Goal: Information Seeking & Learning: Learn about a topic

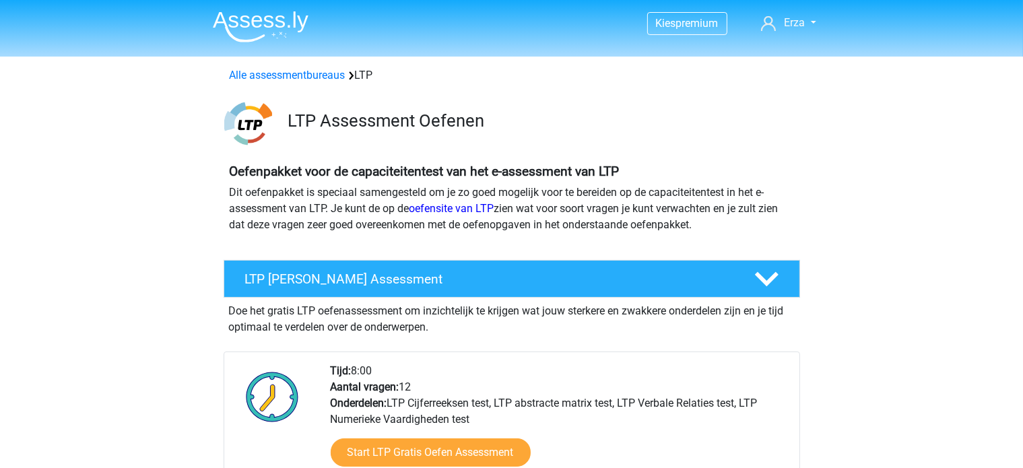
drag, startPoint x: 0, startPoint y: 0, endPoint x: 546, endPoint y: 236, distance: 594.7
click at [546, 236] on div "Oefenpakket voor de capaciteitentest van het e-assessment van LTP Dit oefenpakk…" at bounding box center [511, 204] width 575 height 80
click at [310, 83] on div "Alle assessmentbureaus LTP" at bounding box center [511, 75] width 575 height 16
click at [302, 71] on link "Alle assessmentbureaus" at bounding box center [288, 75] width 116 height 13
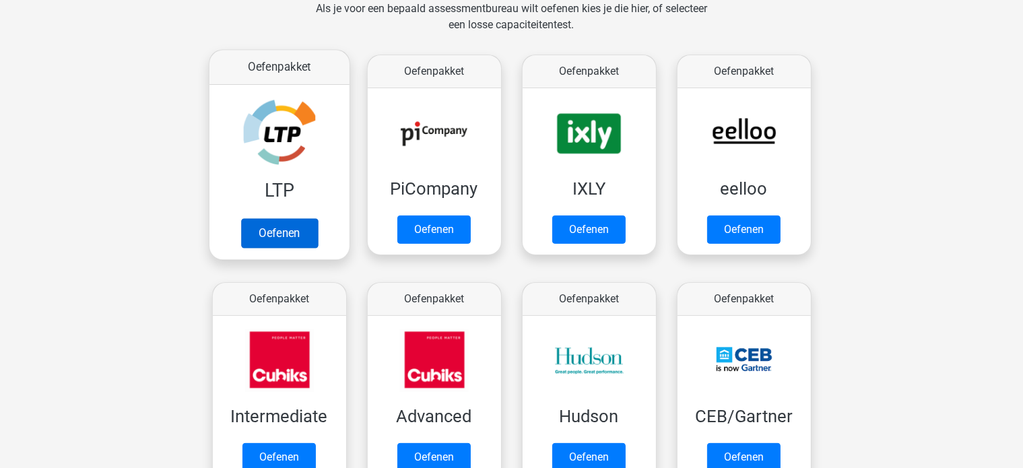
scroll to position [214, 0]
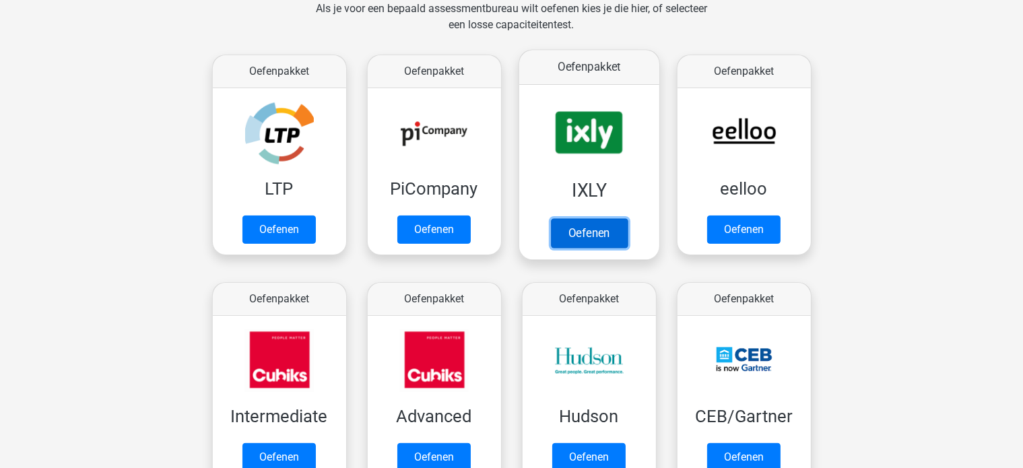
click at [559, 218] on link "Oefenen" at bounding box center [588, 233] width 77 height 30
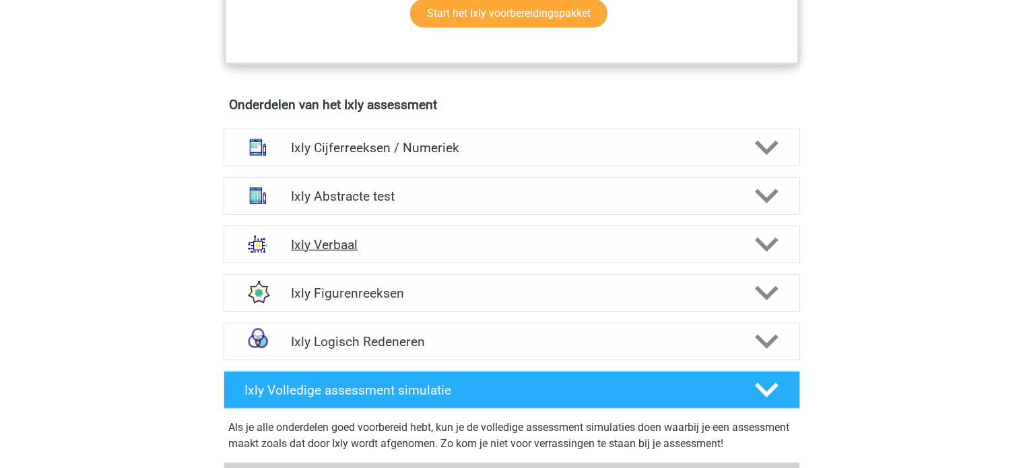
scroll to position [808, 0]
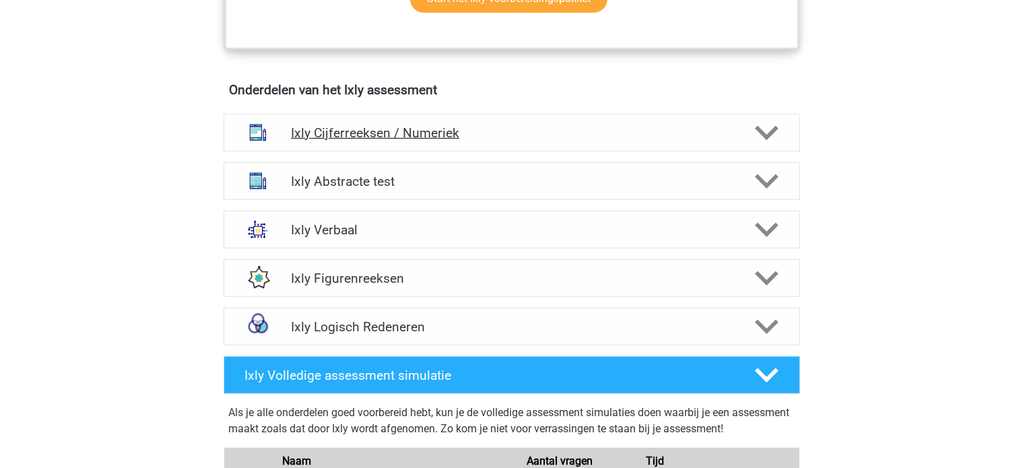
click at [489, 135] on h4 "Ixly Cijferreeksen / Numeriek" at bounding box center [511, 132] width 441 height 15
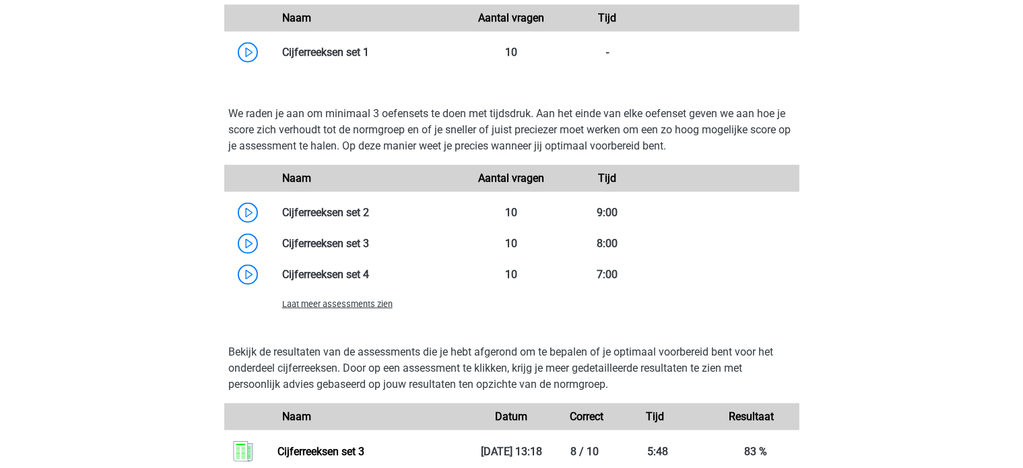
scroll to position [1280, 0]
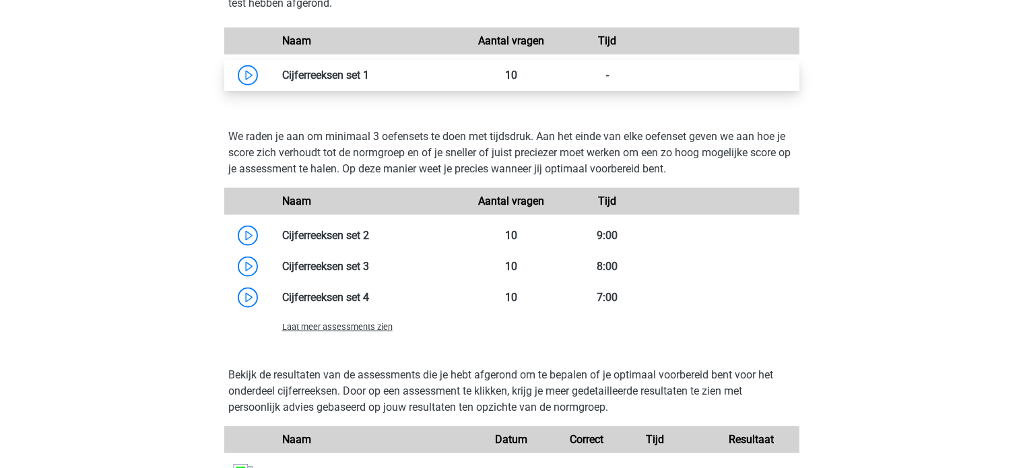
click at [369, 77] on link at bounding box center [369, 75] width 0 height 13
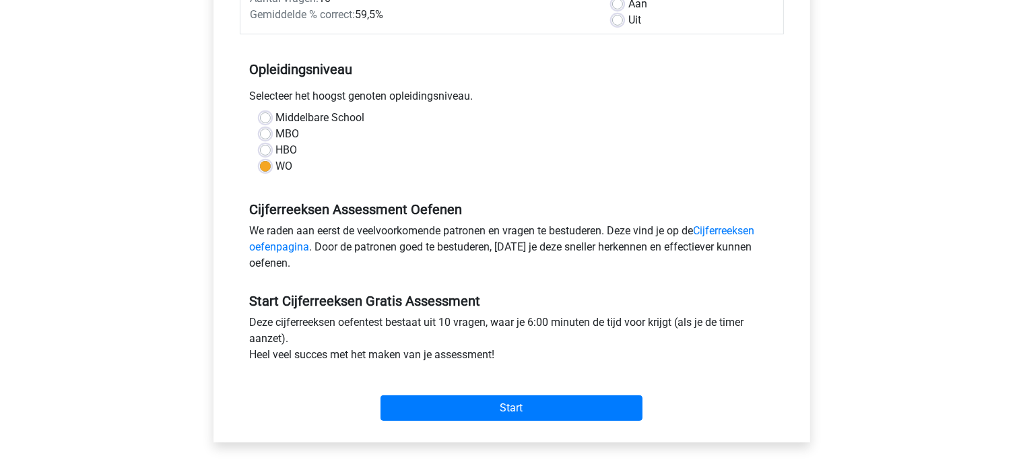
scroll to position [269, 0]
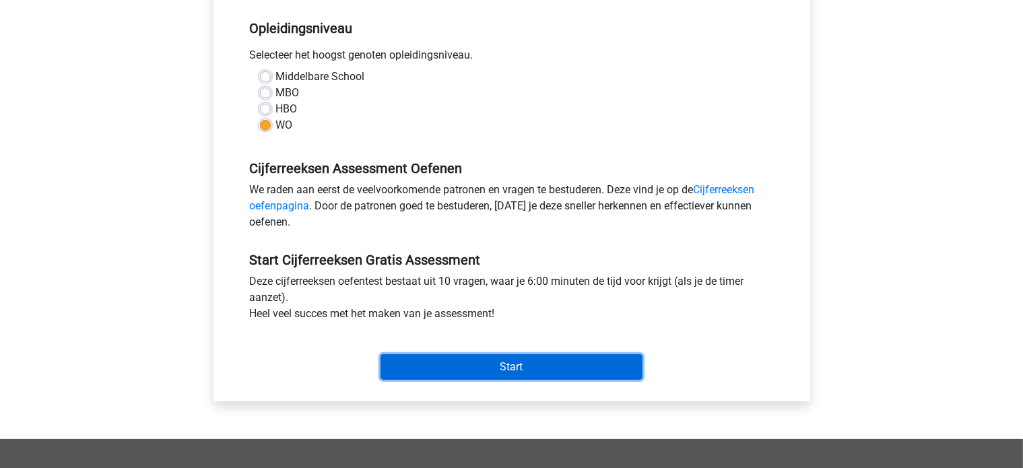
click at [488, 358] on input "Start" at bounding box center [512, 367] width 262 height 26
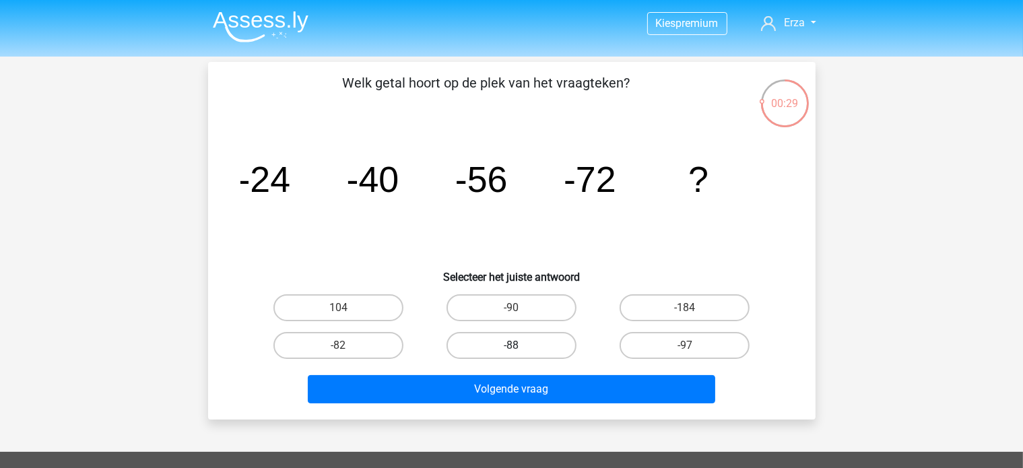
click at [498, 352] on label "-88" at bounding box center [512, 345] width 130 height 27
click at [511, 352] on input "-88" at bounding box center [515, 350] width 9 height 9
radio input "true"
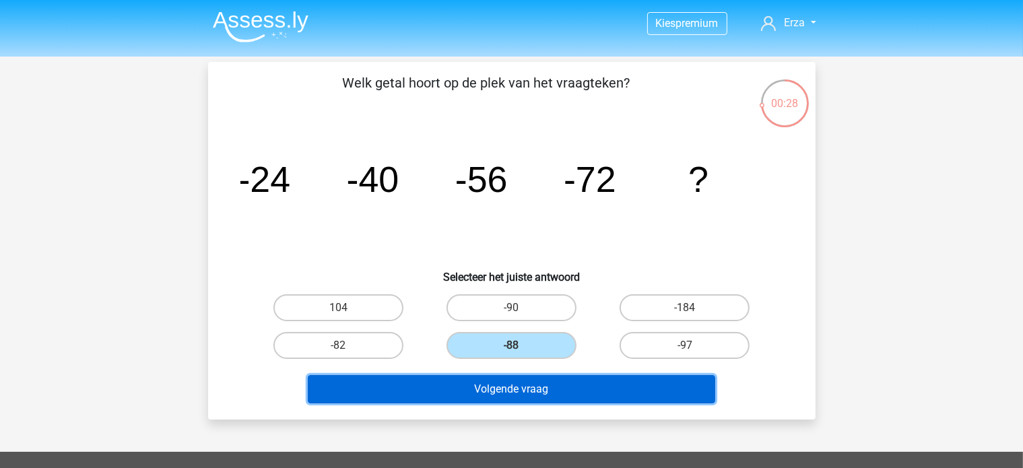
click at [484, 387] on button "Volgende vraag" at bounding box center [512, 389] width 408 height 28
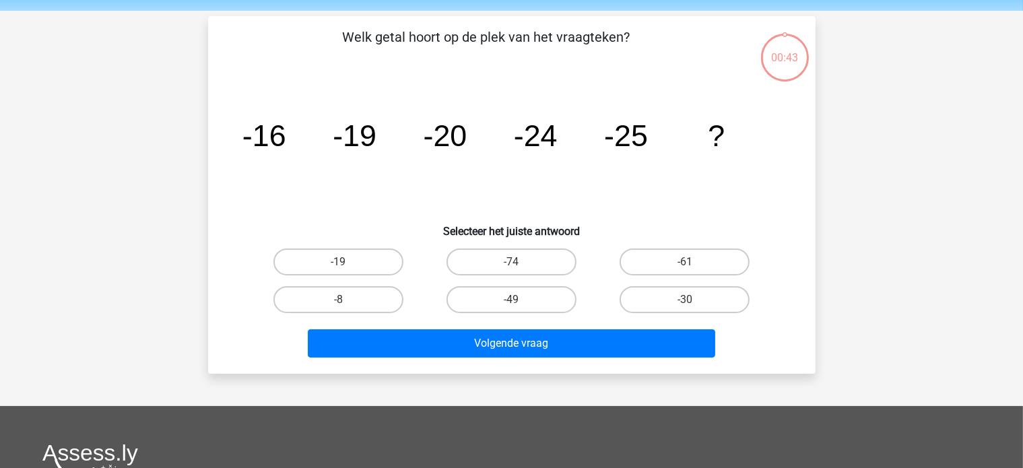
scroll to position [62, 0]
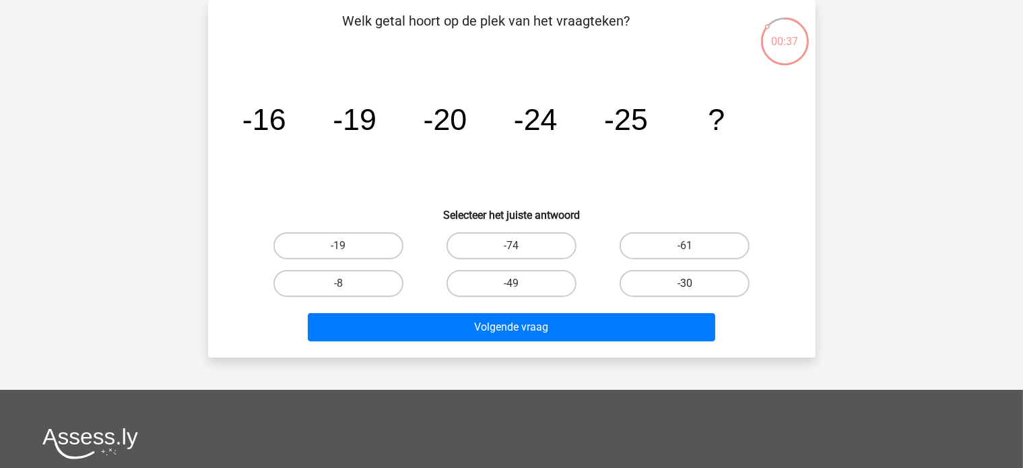
click at [725, 273] on label "-30" at bounding box center [685, 283] width 130 height 27
click at [694, 284] on input "-30" at bounding box center [689, 288] width 9 height 9
radio input "true"
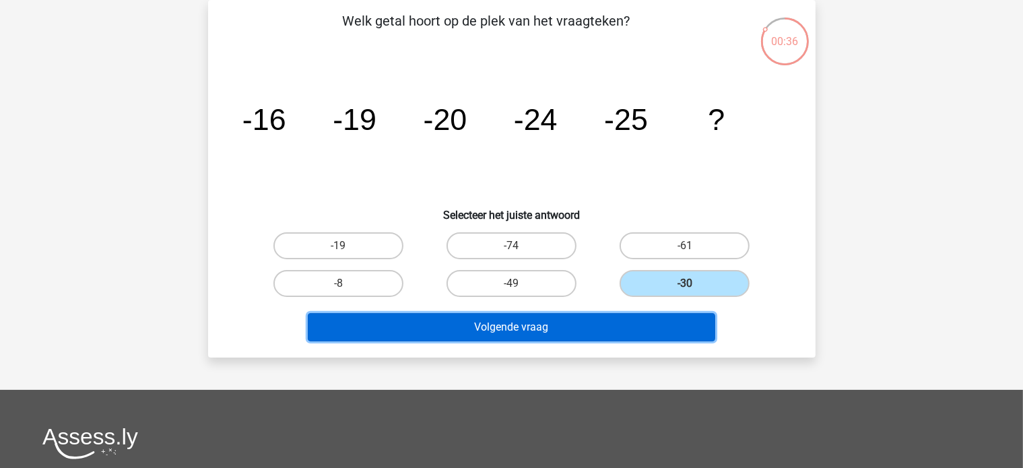
click at [657, 328] on button "Volgende vraag" at bounding box center [512, 327] width 408 height 28
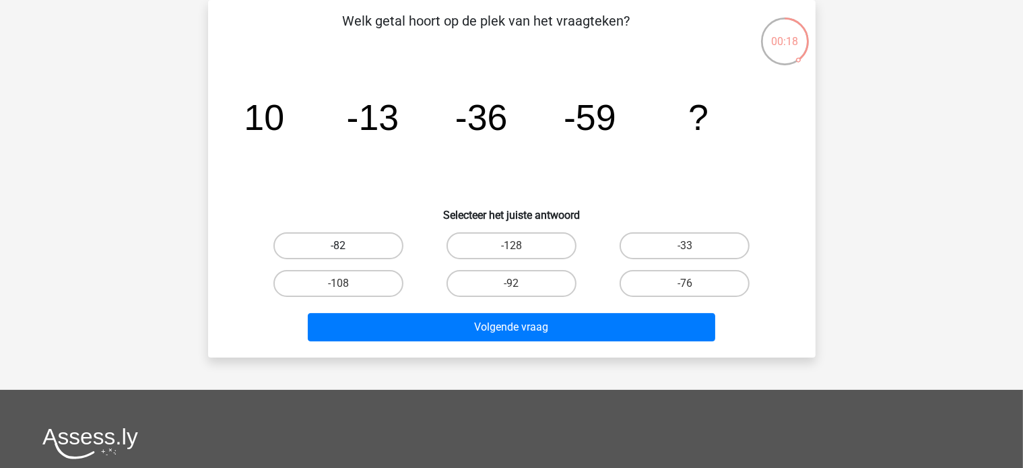
click at [365, 248] on label "-82" at bounding box center [338, 245] width 130 height 27
click at [347, 248] on input "-82" at bounding box center [342, 250] width 9 height 9
radio input "true"
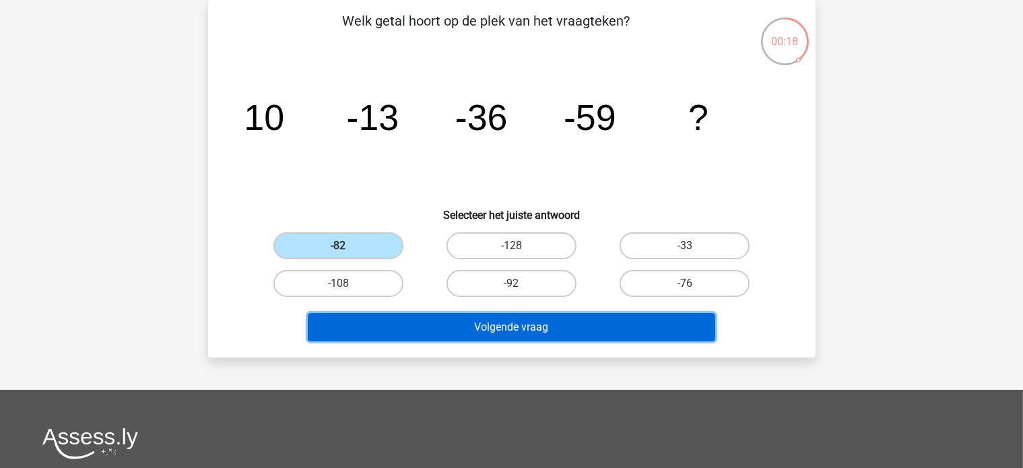
click at [360, 313] on button "Volgende vraag" at bounding box center [512, 327] width 408 height 28
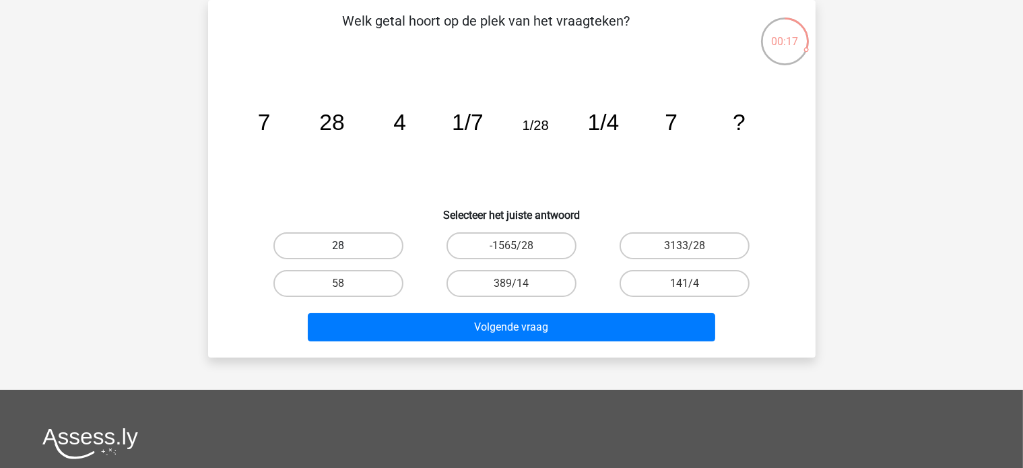
click at [371, 248] on label "28" at bounding box center [338, 245] width 130 height 27
click at [347, 248] on input "28" at bounding box center [342, 250] width 9 height 9
radio input "true"
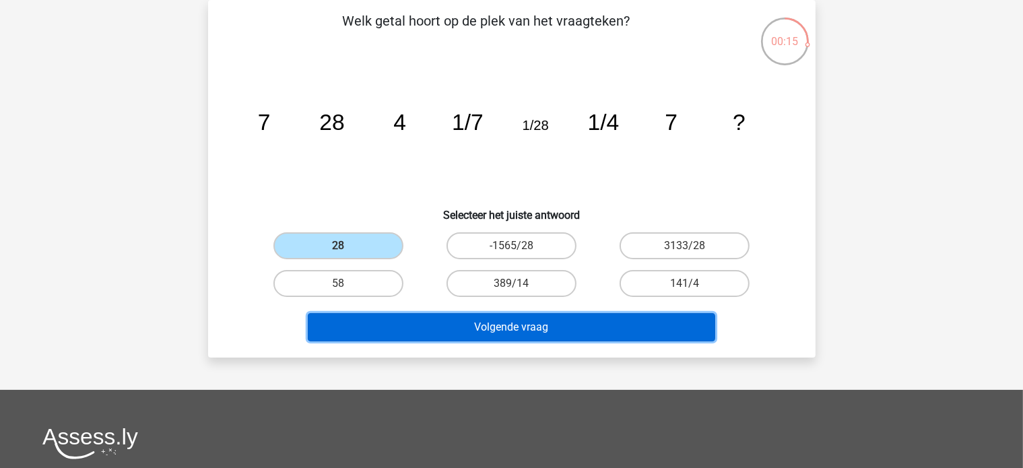
click at [420, 328] on button "Volgende vraag" at bounding box center [512, 327] width 408 height 28
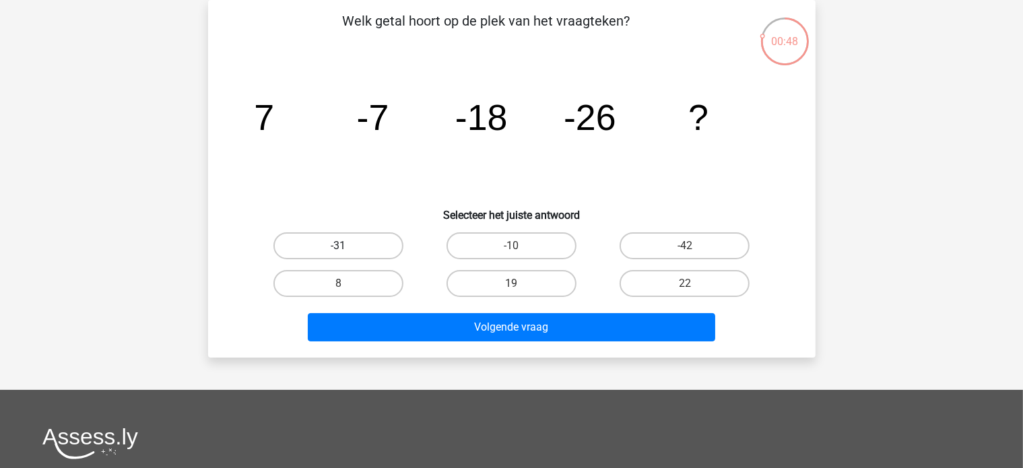
click at [333, 257] on div "-31" at bounding box center [338, 246] width 173 height 38
click at [337, 244] on label "-31" at bounding box center [338, 245] width 130 height 27
click at [338, 246] on input "-31" at bounding box center [342, 250] width 9 height 9
radio input "true"
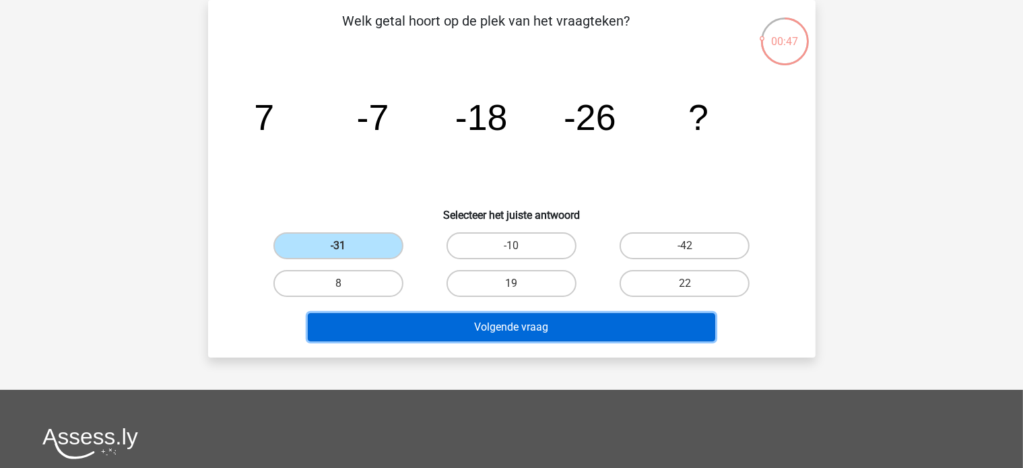
click at [335, 333] on button "Volgende vraag" at bounding box center [512, 327] width 408 height 28
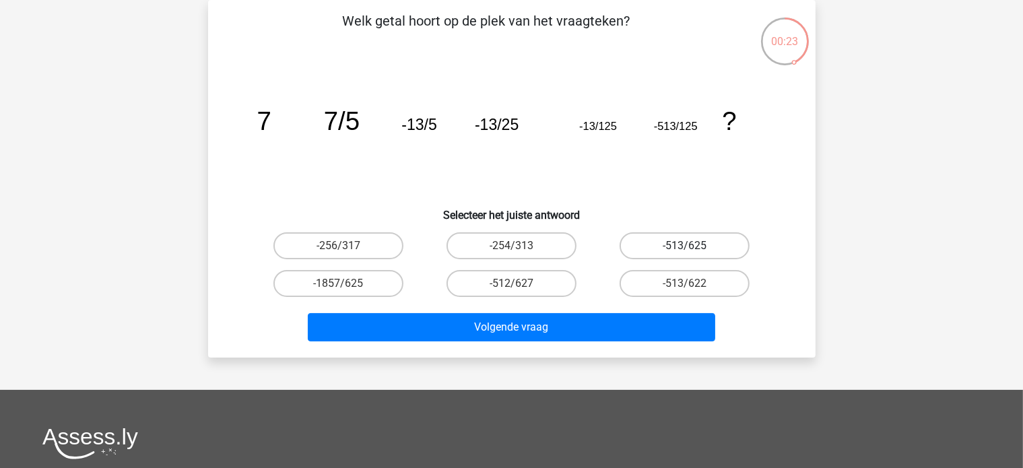
click at [664, 248] on label "-513/625" at bounding box center [685, 245] width 130 height 27
click at [685, 248] on input "-513/625" at bounding box center [689, 250] width 9 height 9
radio input "true"
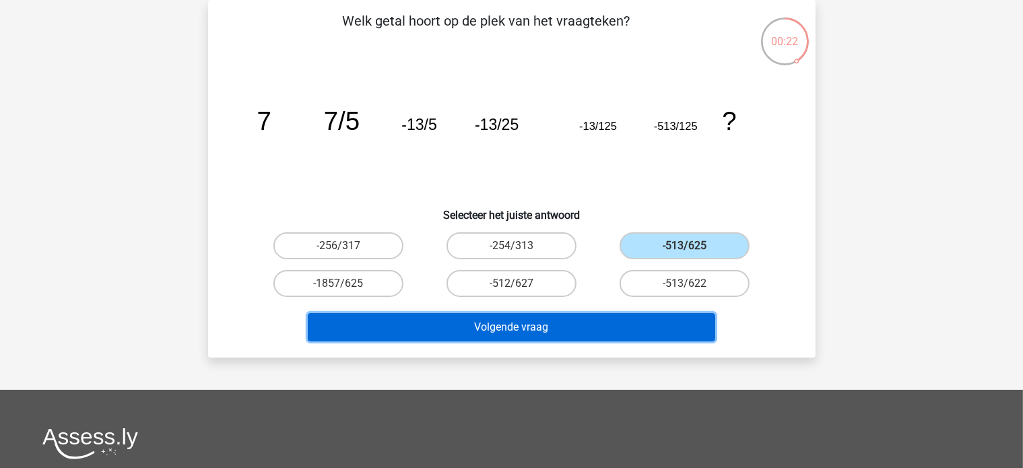
click at [639, 327] on button "Volgende vraag" at bounding box center [512, 327] width 408 height 28
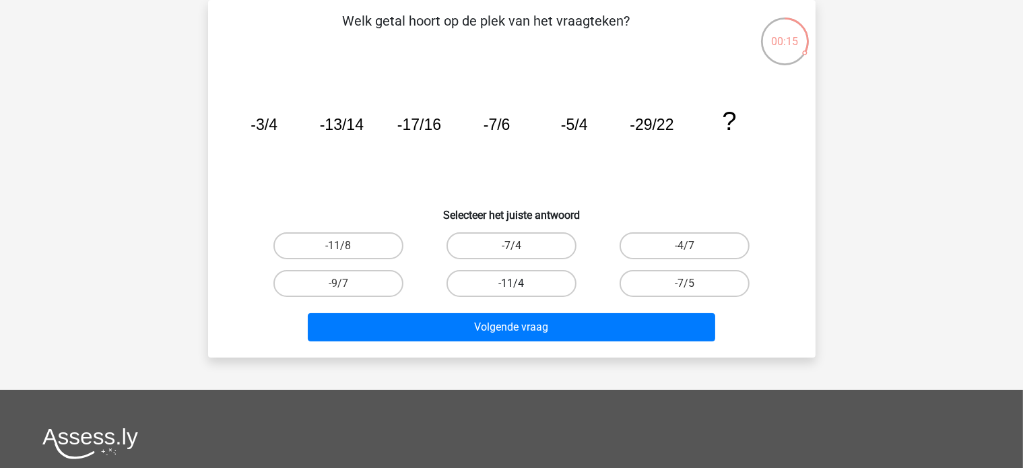
click at [517, 280] on label "-11/4" at bounding box center [512, 283] width 130 height 27
click at [517, 284] on input "-11/4" at bounding box center [515, 288] width 9 height 9
radio input "true"
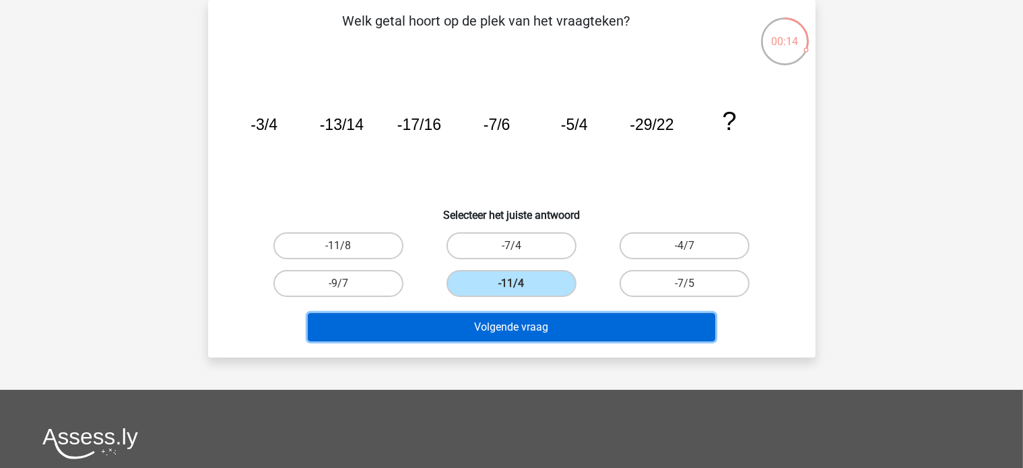
click at [455, 327] on button "Volgende vraag" at bounding box center [512, 327] width 408 height 28
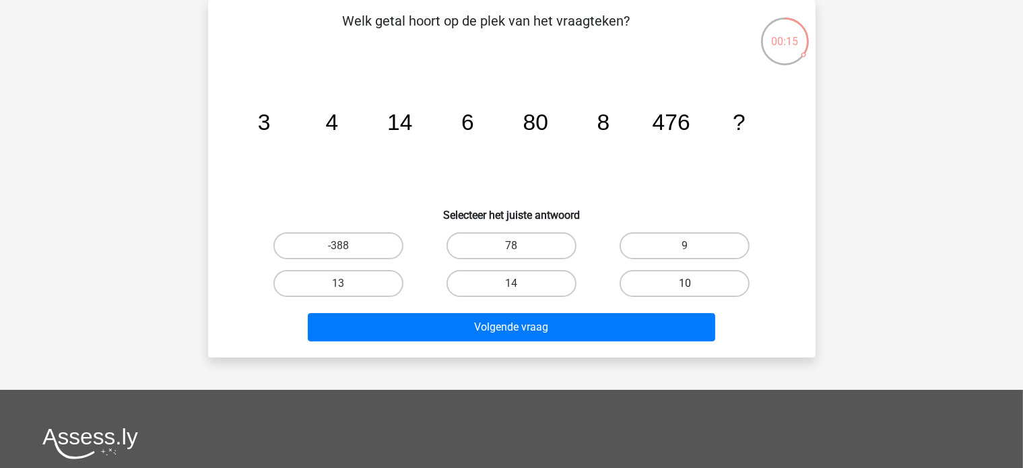
click at [679, 292] on label "10" at bounding box center [685, 283] width 130 height 27
click at [685, 292] on input "10" at bounding box center [689, 288] width 9 height 9
radio input "true"
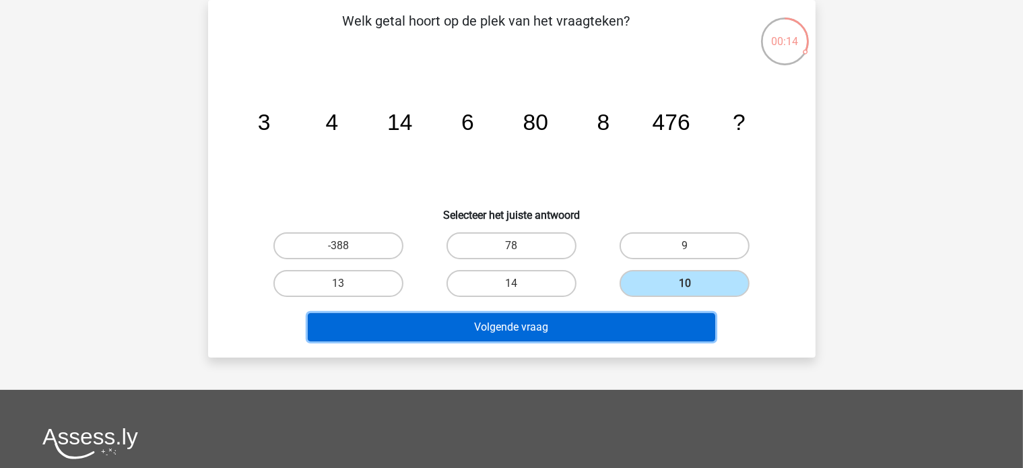
click at [670, 317] on button "Volgende vraag" at bounding box center [512, 327] width 408 height 28
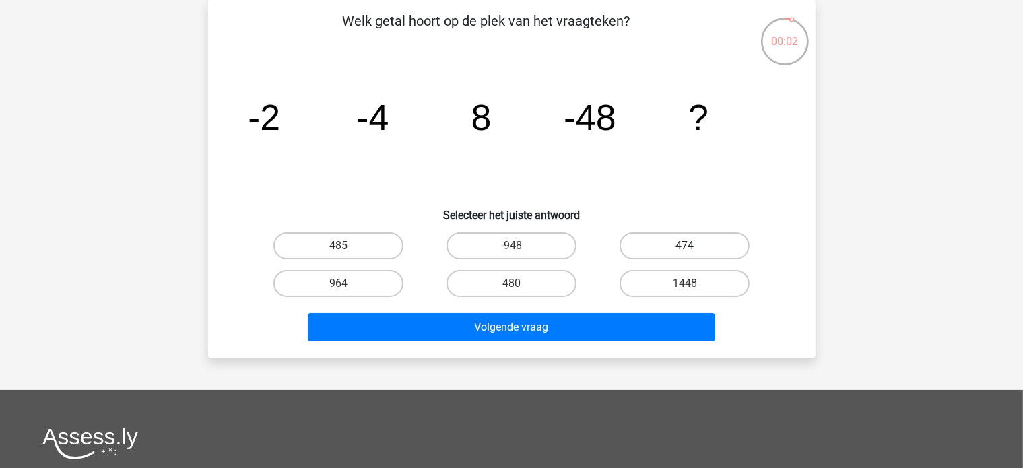
click at [671, 243] on label "474" at bounding box center [685, 245] width 130 height 27
click at [685, 246] on input "474" at bounding box center [689, 250] width 9 height 9
radio input "true"
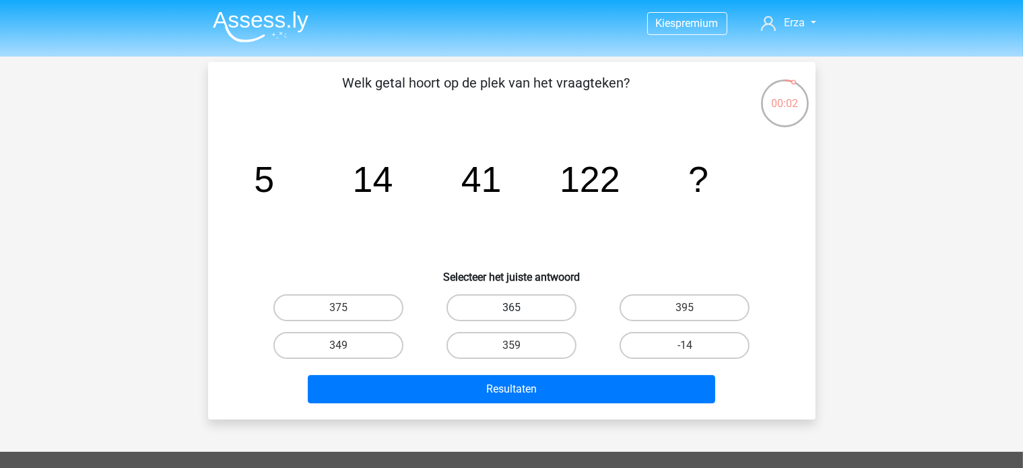
click at [472, 304] on label "365" at bounding box center [512, 307] width 130 height 27
click at [511, 308] on input "365" at bounding box center [515, 312] width 9 height 9
radio input "true"
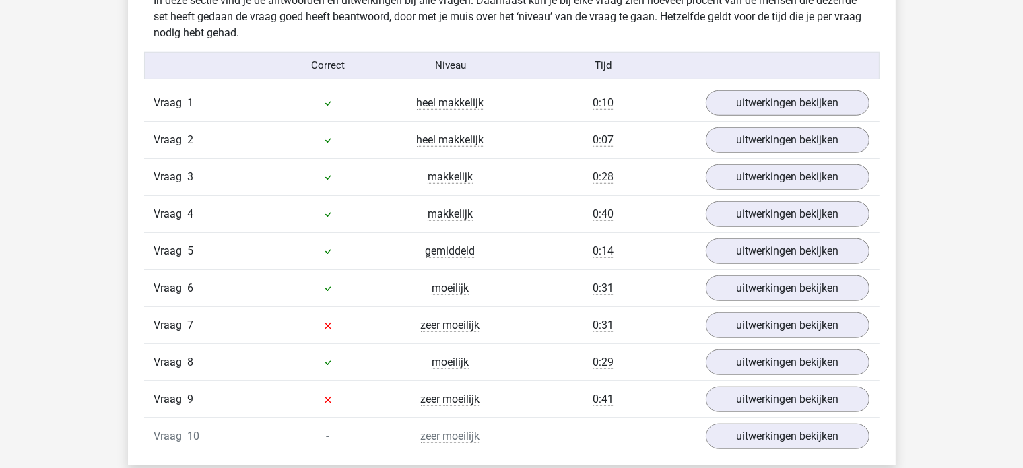
scroll to position [1145, 0]
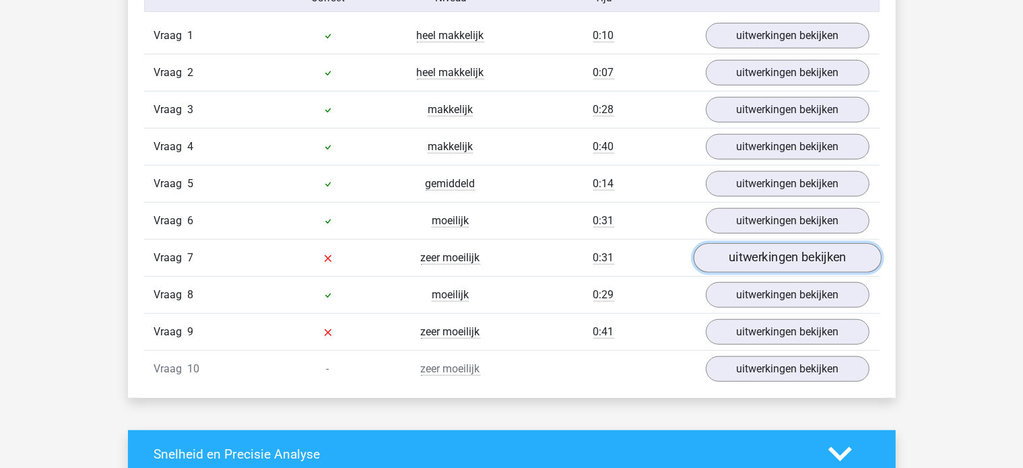
click at [731, 255] on link "uitwerkingen bekijken" at bounding box center [787, 258] width 188 height 30
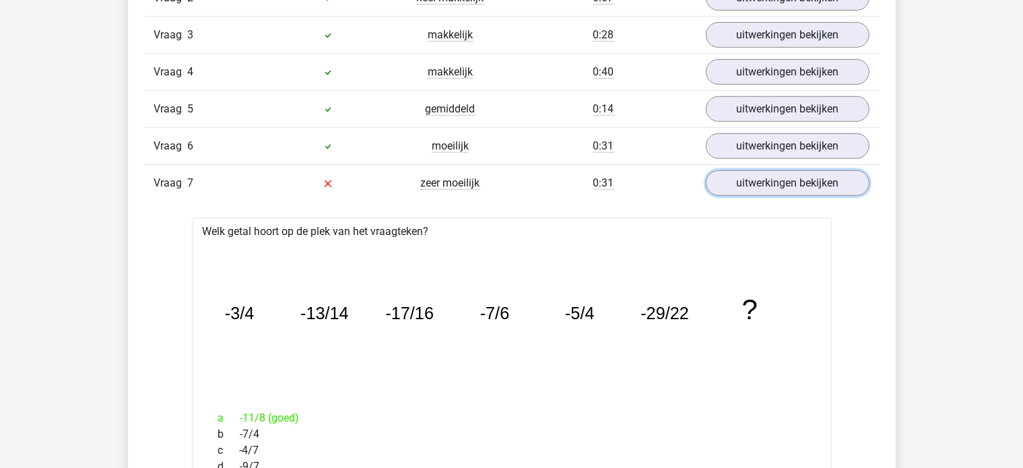
scroll to position [1347, 0]
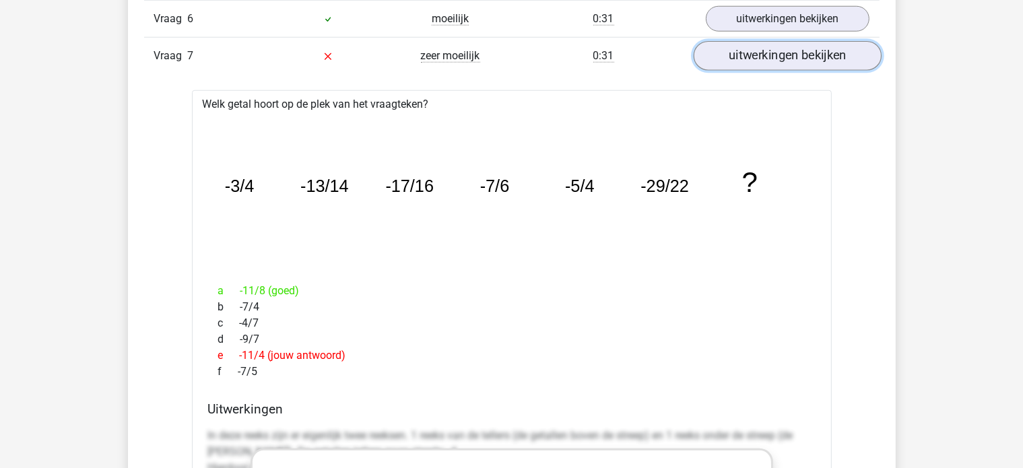
click at [768, 63] on link "uitwerkingen bekijken" at bounding box center [787, 56] width 188 height 30
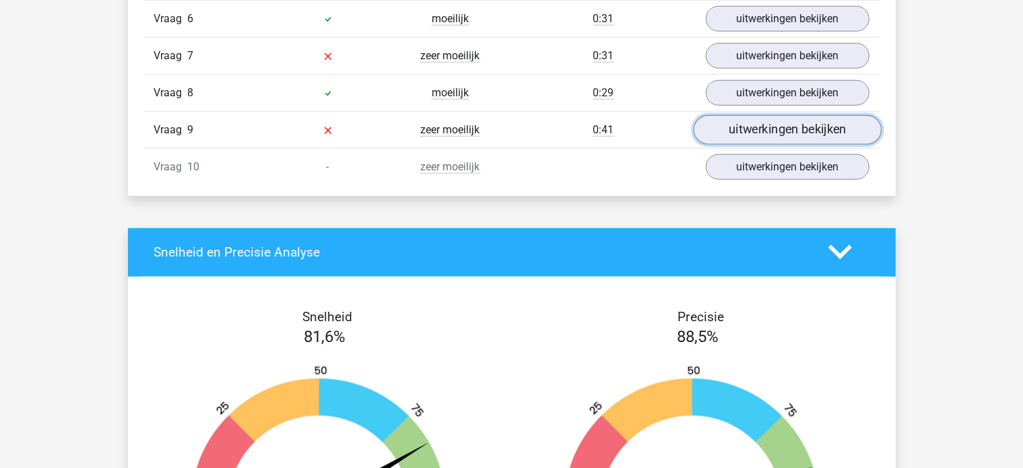
click at [748, 115] on link "uitwerkingen bekijken" at bounding box center [787, 130] width 188 height 30
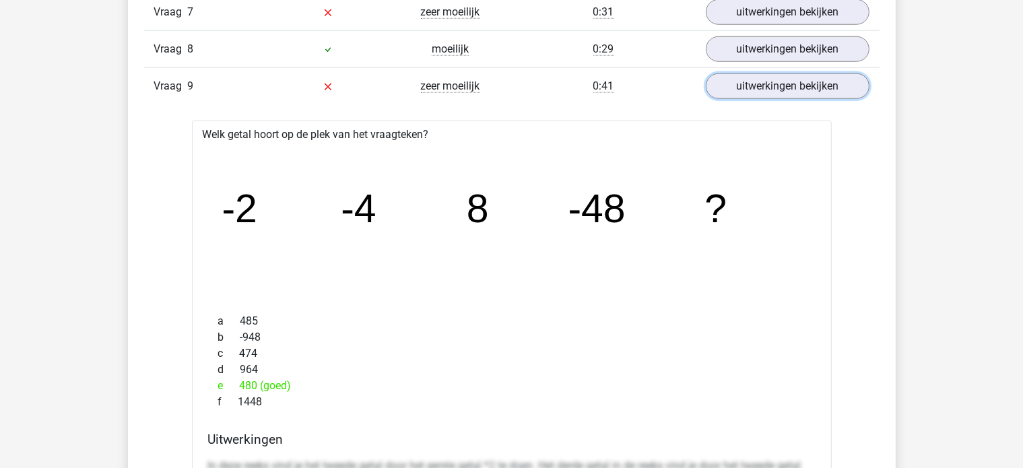
scroll to position [1415, 0]
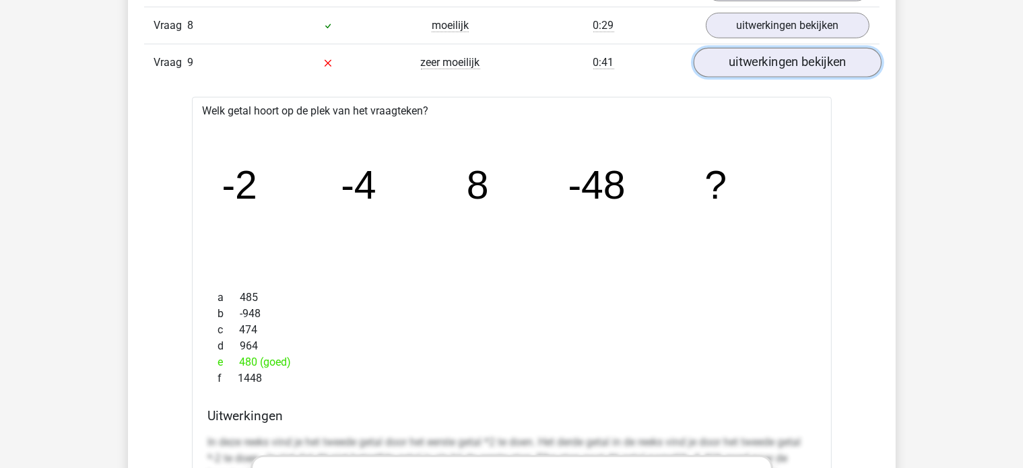
click at [845, 62] on link "uitwerkingen bekijken" at bounding box center [787, 63] width 188 height 30
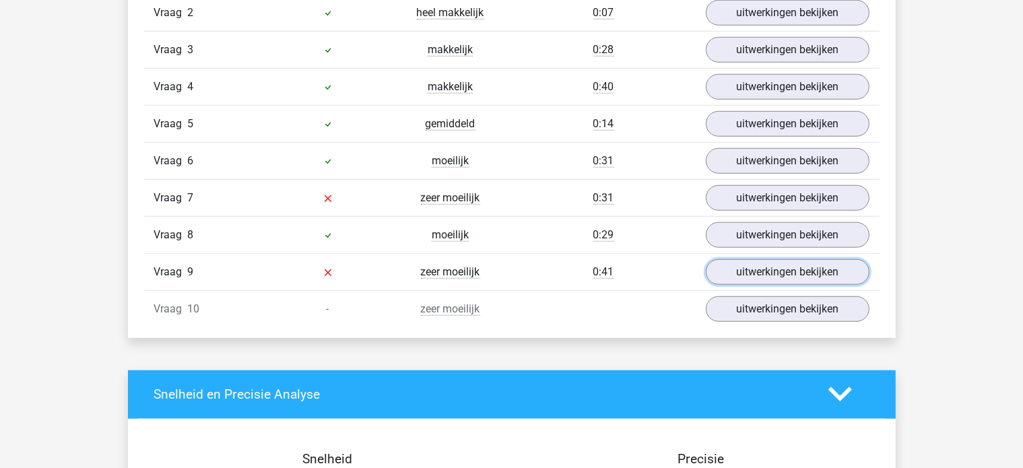
scroll to position [1213, 0]
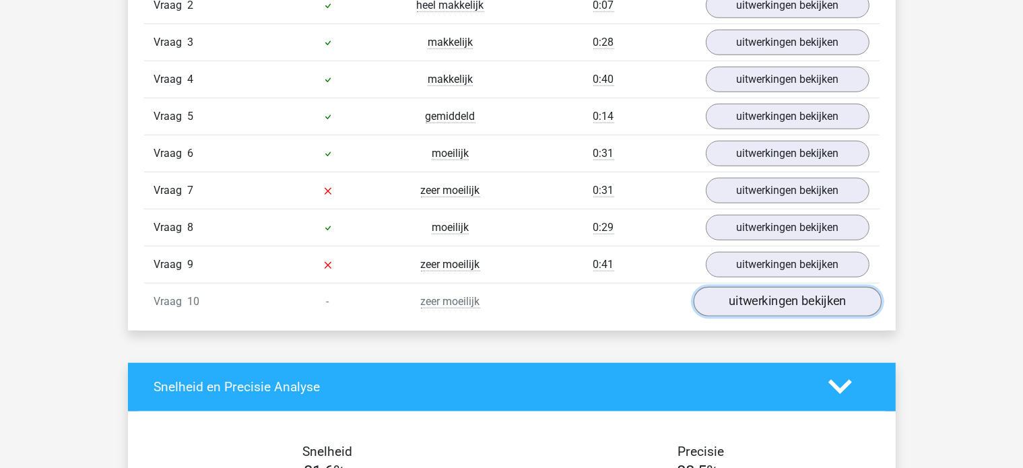
click at [728, 300] on link "uitwerkingen bekijken" at bounding box center [787, 302] width 188 height 30
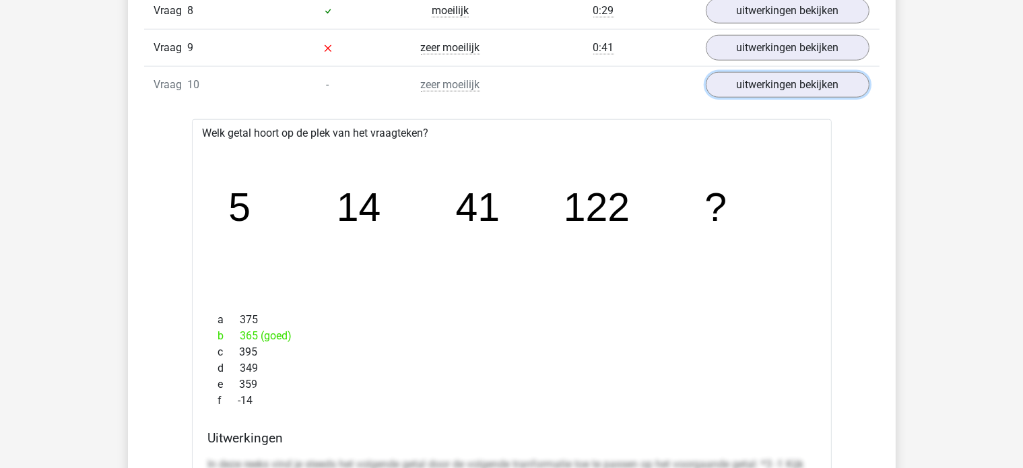
scroll to position [1347, 0]
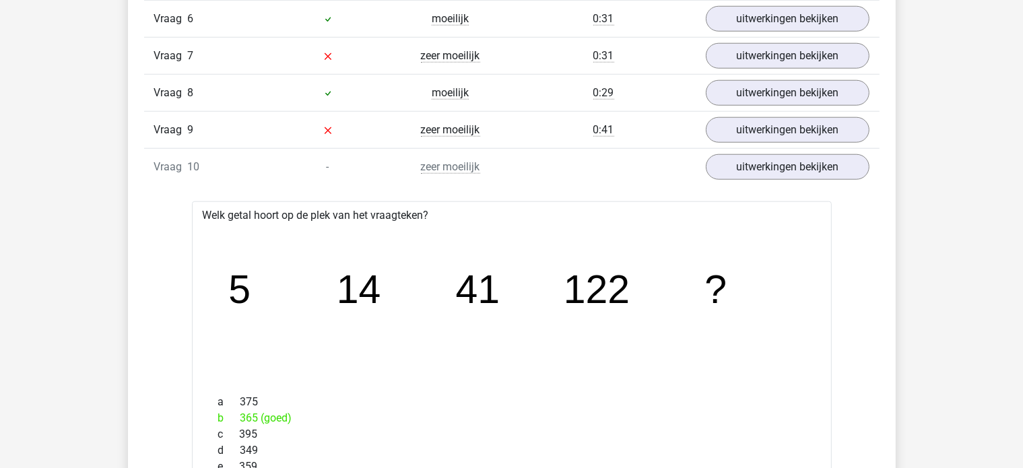
click at [840, 102] on div "Vraag 8 moeilijk 0:29 uitwerkingen bekijken" at bounding box center [512, 92] width 736 height 37
click at [839, 92] on link "uitwerkingen bekijken" at bounding box center [787, 93] width 188 height 30
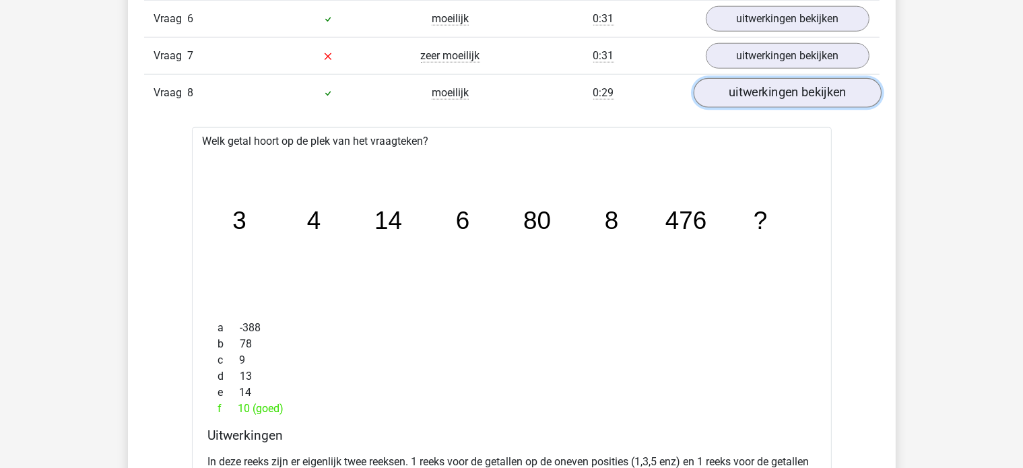
click at [839, 92] on link "uitwerkingen bekijken" at bounding box center [787, 93] width 188 height 30
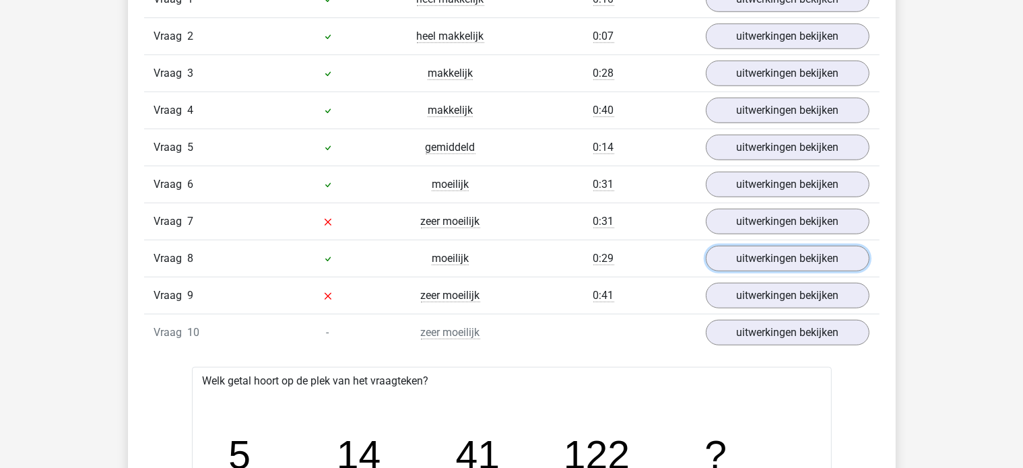
scroll to position [1145, 0]
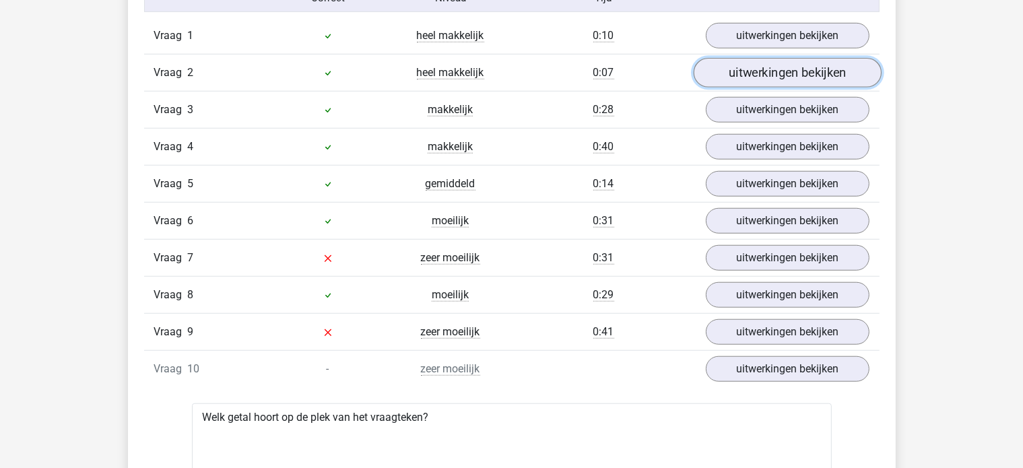
click at [751, 76] on link "uitwerkingen bekijken" at bounding box center [787, 73] width 188 height 30
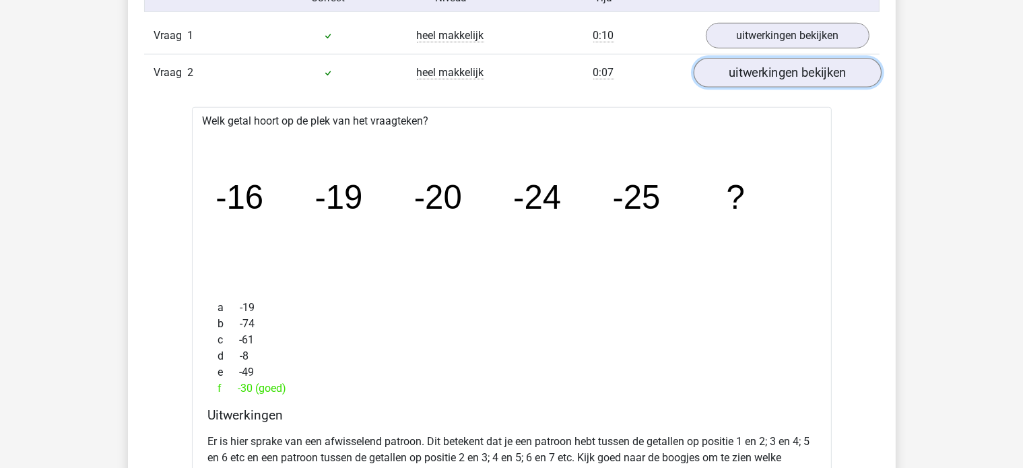
click at [751, 76] on link "uitwerkingen bekijken" at bounding box center [787, 73] width 188 height 30
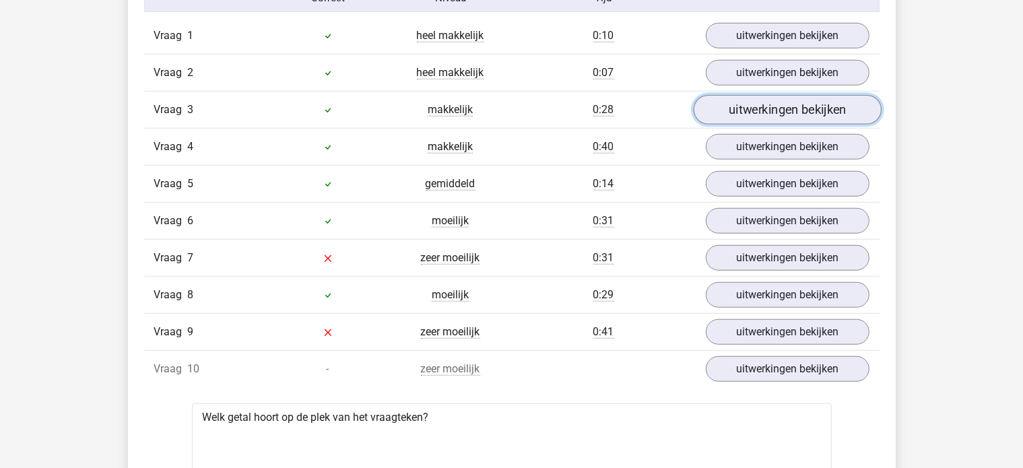
click at [744, 107] on link "uitwerkingen bekijken" at bounding box center [787, 110] width 188 height 30
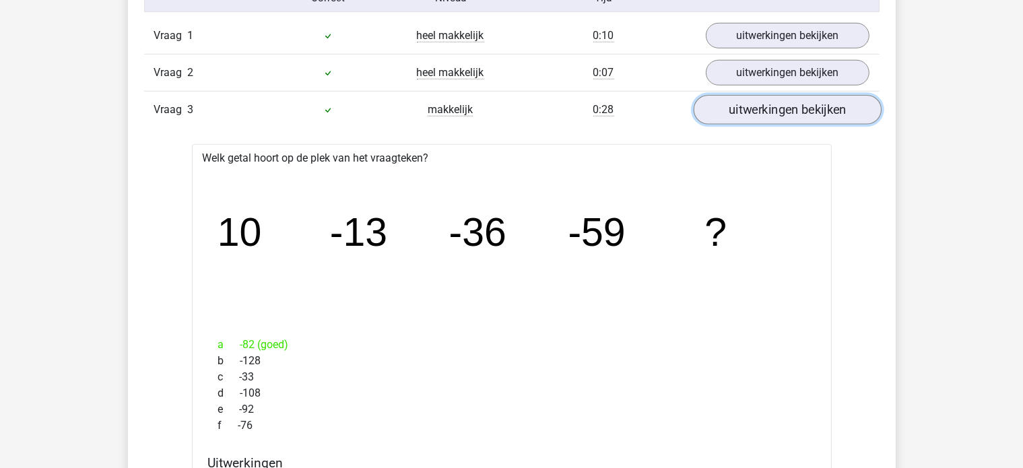
click at [744, 107] on link "uitwerkingen bekijken" at bounding box center [787, 110] width 188 height 30
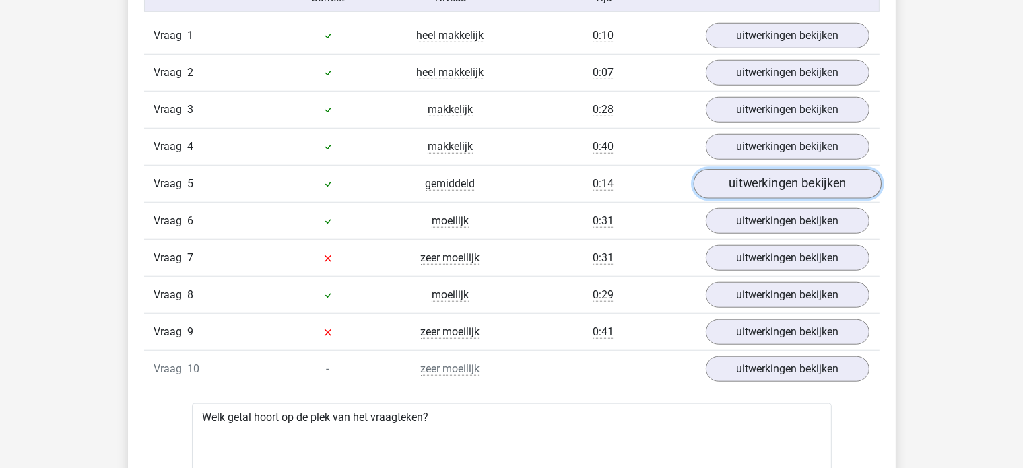
click at [758, 183] on link "uitwerkingen bekijken" at bounding box center [787, 184] width 188 height 30
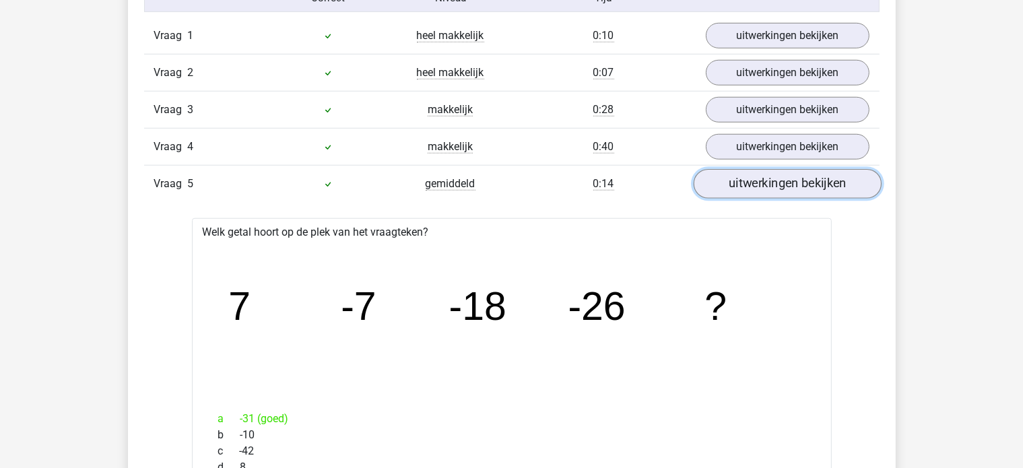
click at [757, 183] on link "uitwerkingen bekijken" at bounding box center [787, 184] width 188 height 30
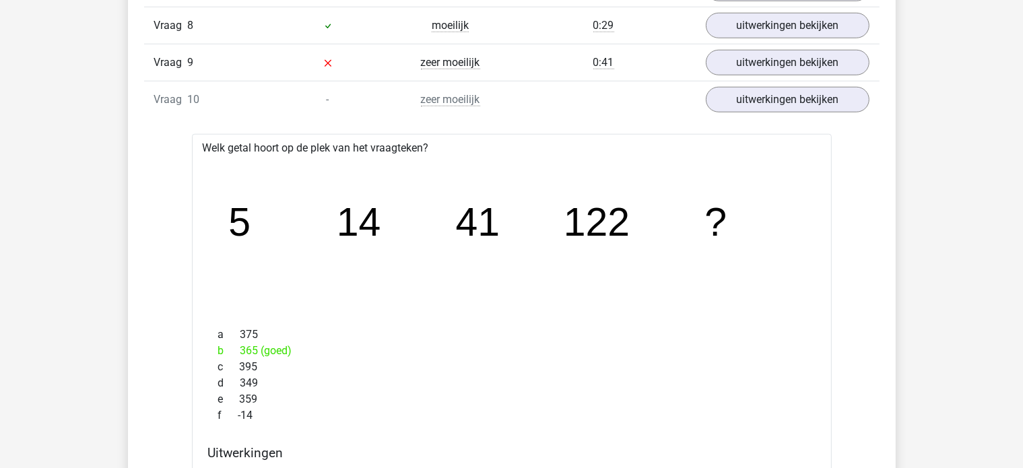
scroll to position [1415, 0]
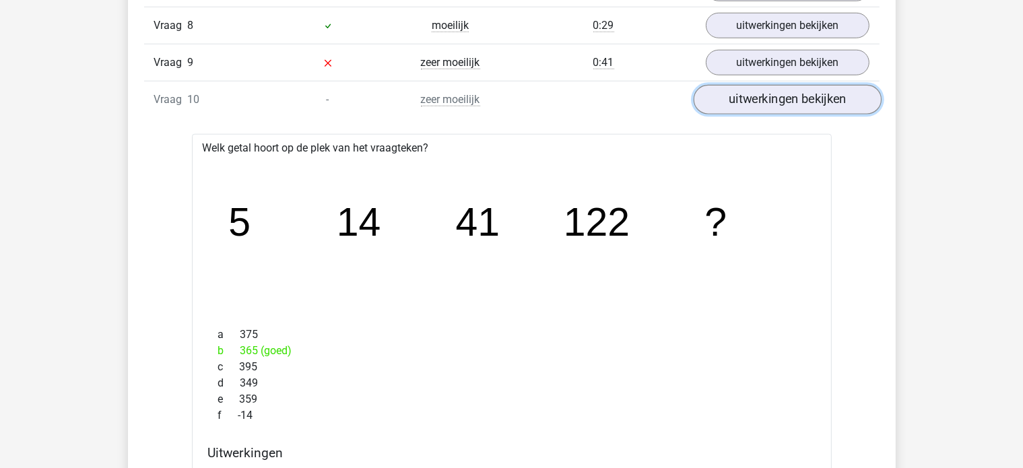
click at [741, 104] on link "uitwerkingen bekijken" at bounding box center [787, 100] width 188 height 30
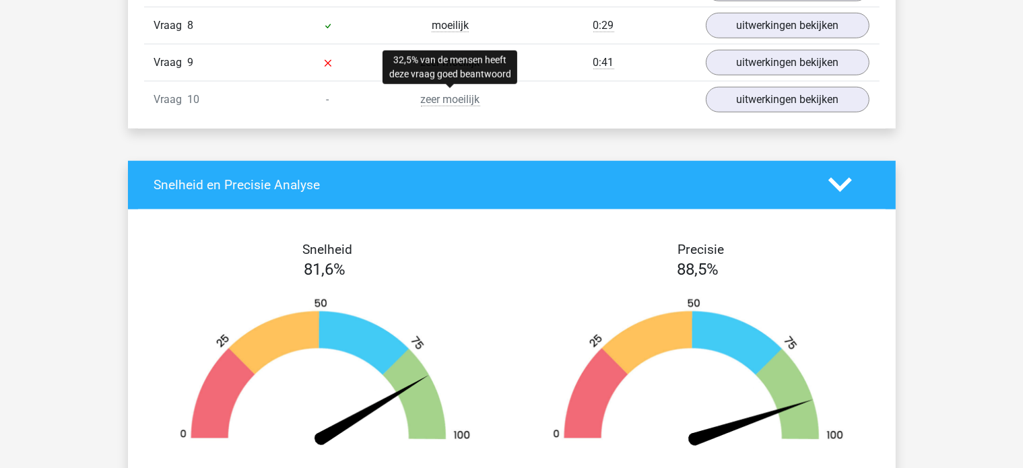
click at [468, 102] on span "zeer moeilijk" at bounding box center [450, 99] width 59 height 13
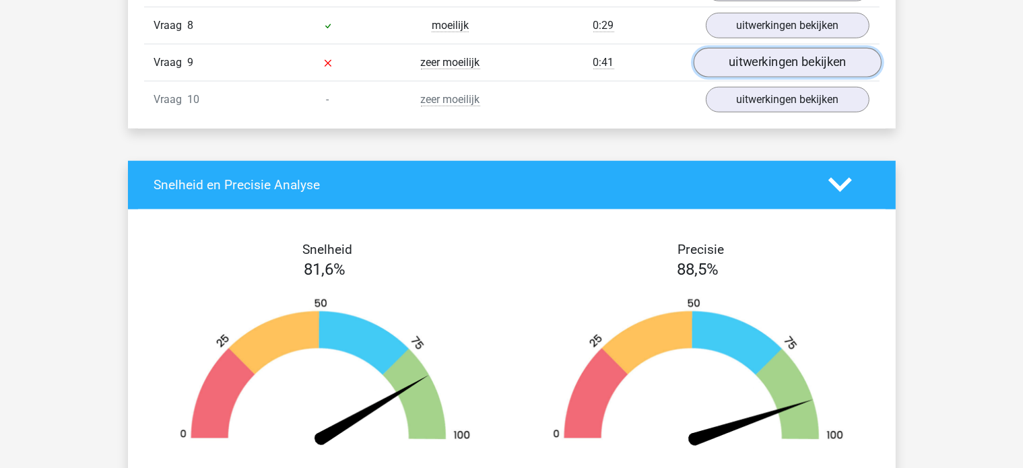
click at [757, 62] on link "uitwerkingen bekijken" at bounding box center [787, 63] width 188 height 30
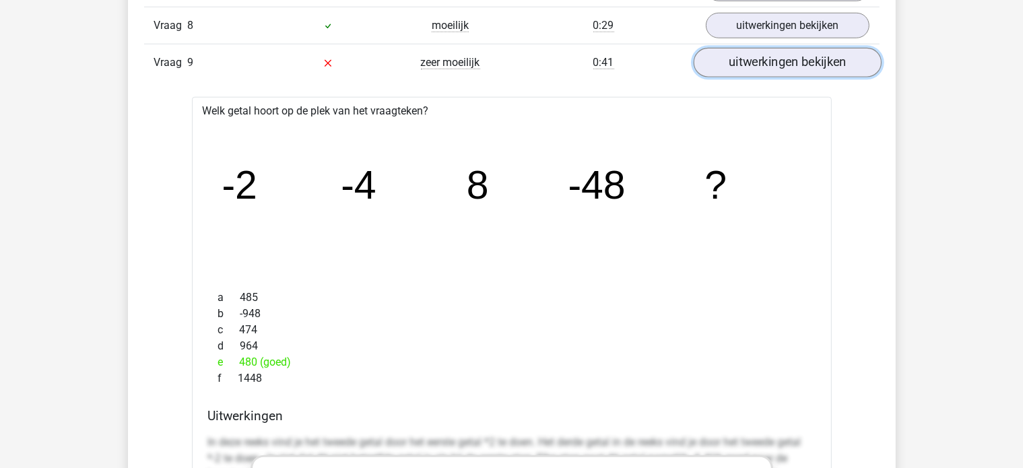
click at [771, 65] on link "uitwerkingen bekijken" at bounding box center [787, 63] width 188 height 30
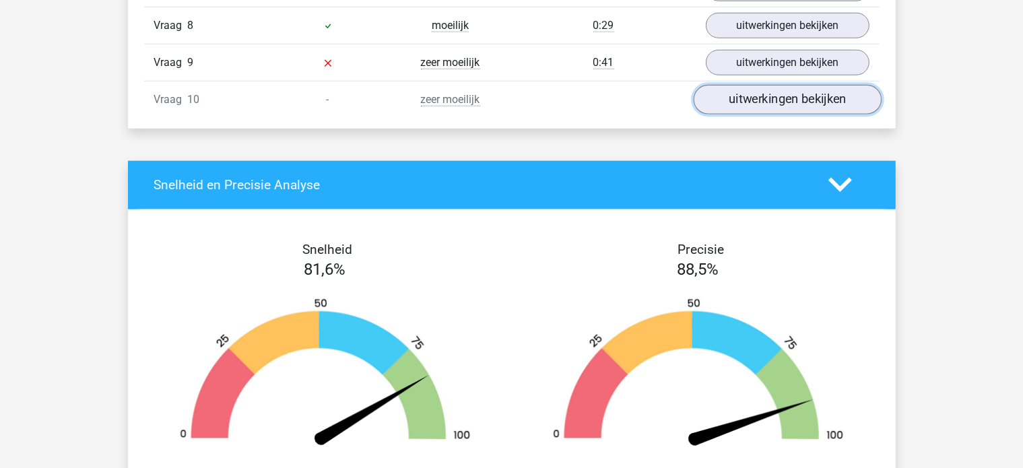
click at [773, 96] on link "uitwerkingen bekijken" at bounding box center [787, 100] width 188 height 30
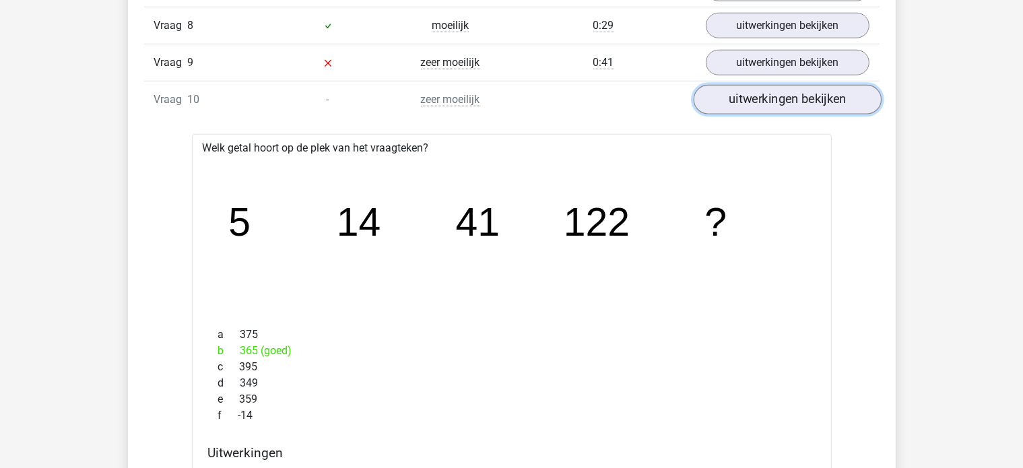
click at [773, 96] on link "uitwerkingen bekijken" at bounding box center [787, 100] width 188 height 30
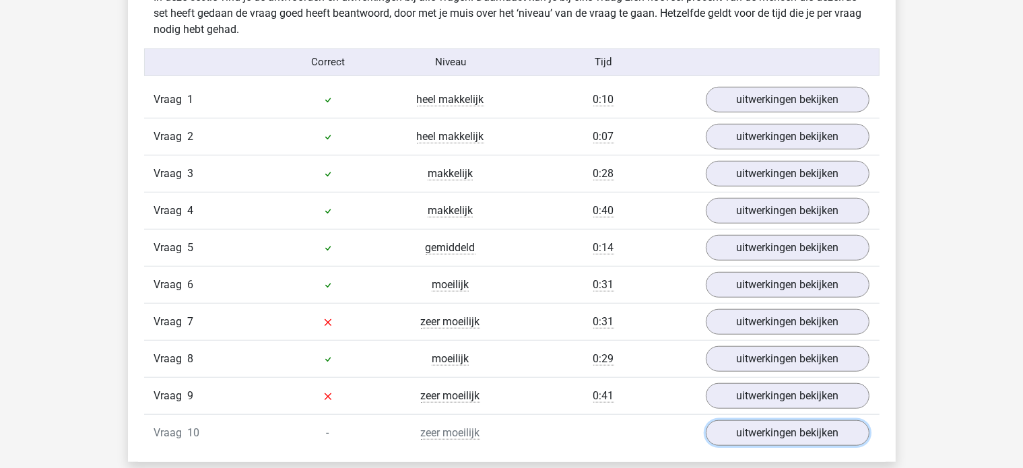
scroll to position [1213, 0]
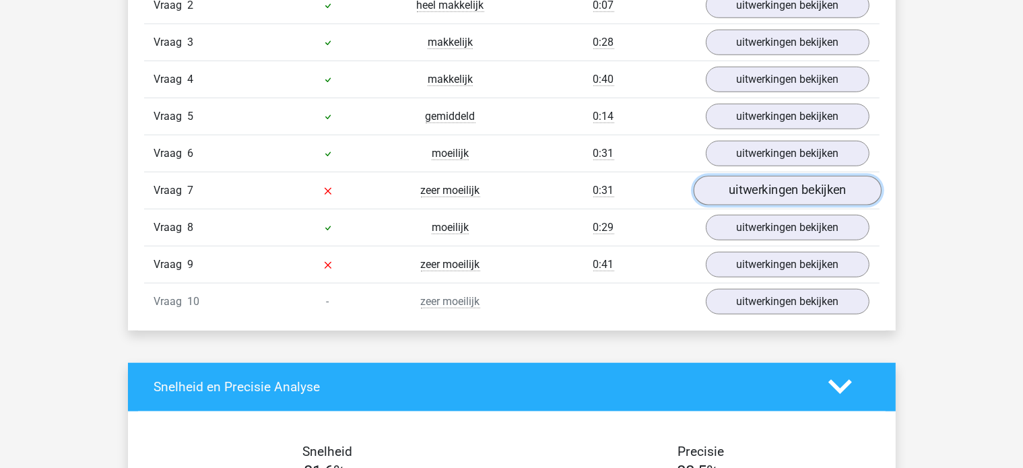
click at [753, 191] on link "uitwerkingen bekijken" at bounding box center [787, 191] width 188 height 30
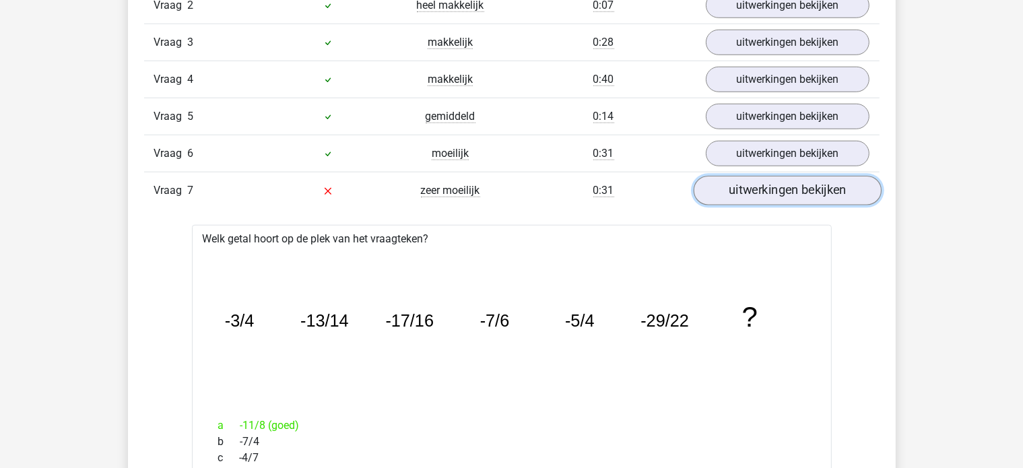
click at [753, 191] on link "uitwerkingen bekijken" at bounding box center [787, 191] width 188 height 30
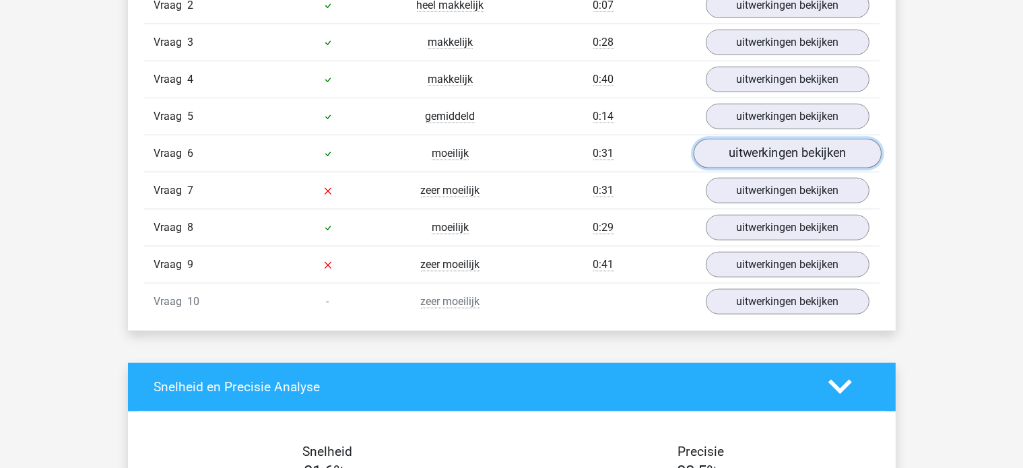
click at [753, 156] on link "uitwerkingen bekijken" at bounding box center [787, 154] width 188 height 30
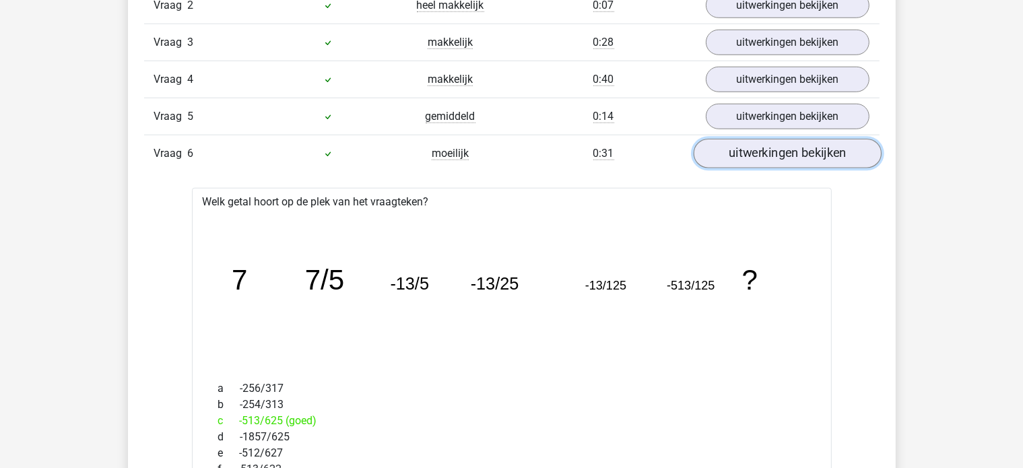
click at [752, 157] on link "uitwerkingen bekijken" at bounding box center [787, 154] width 188 height 30
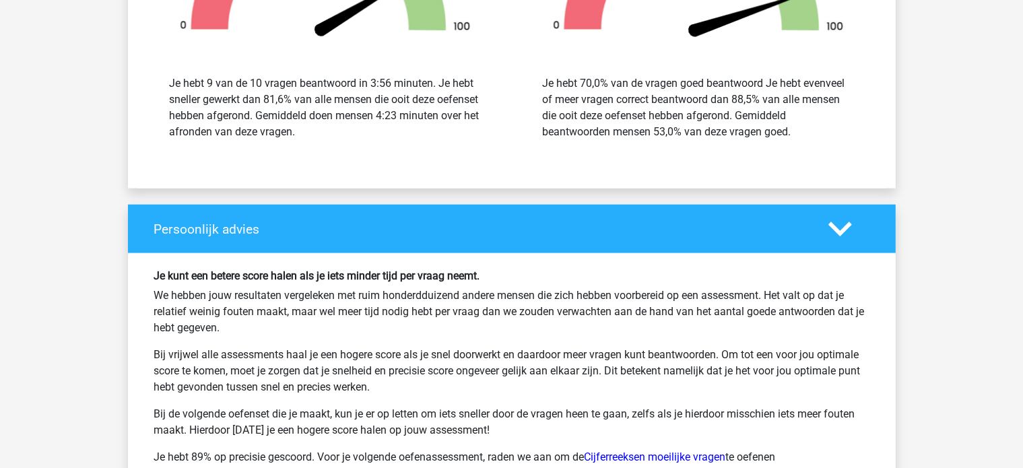
scroll to position [1824, 0]
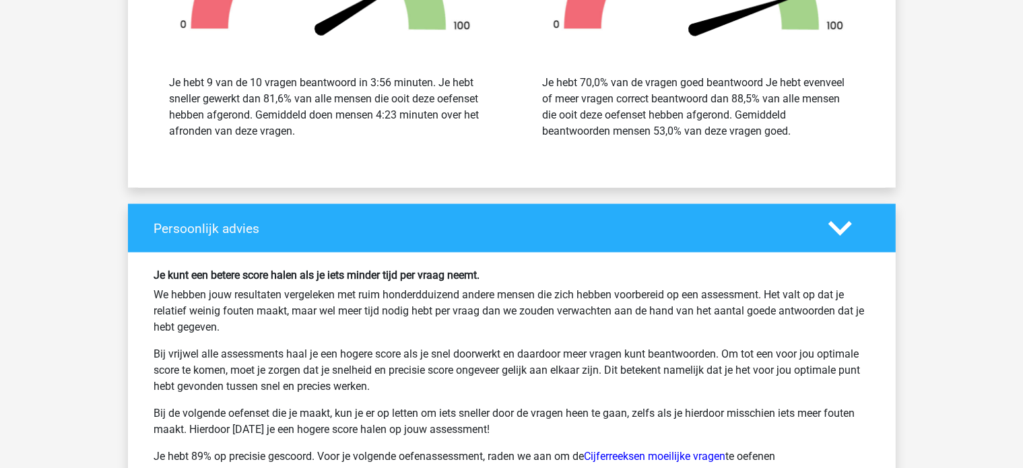
click at [830, 227] on icon at bounding box center [841, 229] width 24 height 24
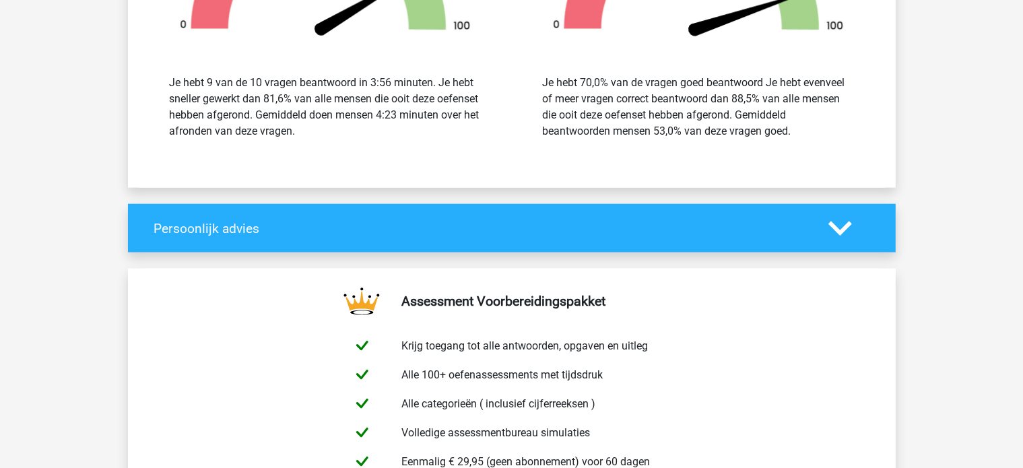
click at [830, 227] on icon at bounding box center [841, 229] width 24 height 24
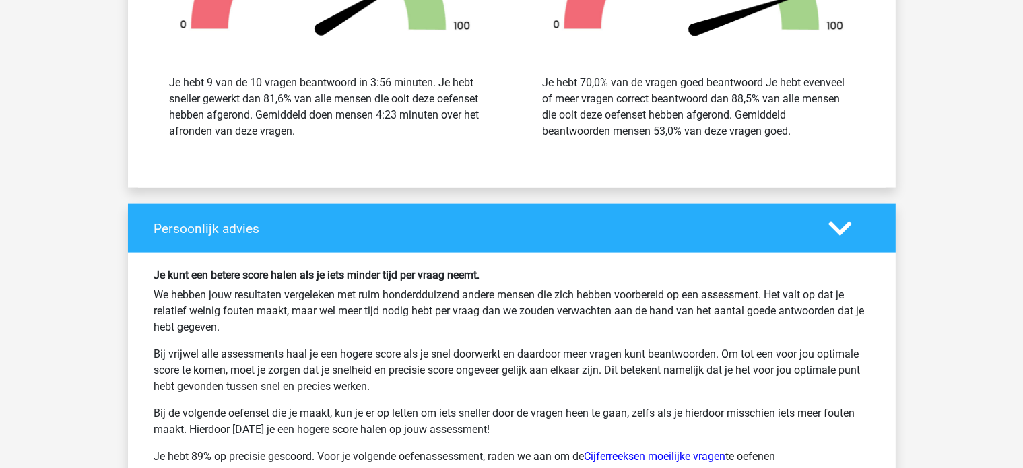
click at [830, 227] on icon at bounding box center [841, 229] width 24 height 24
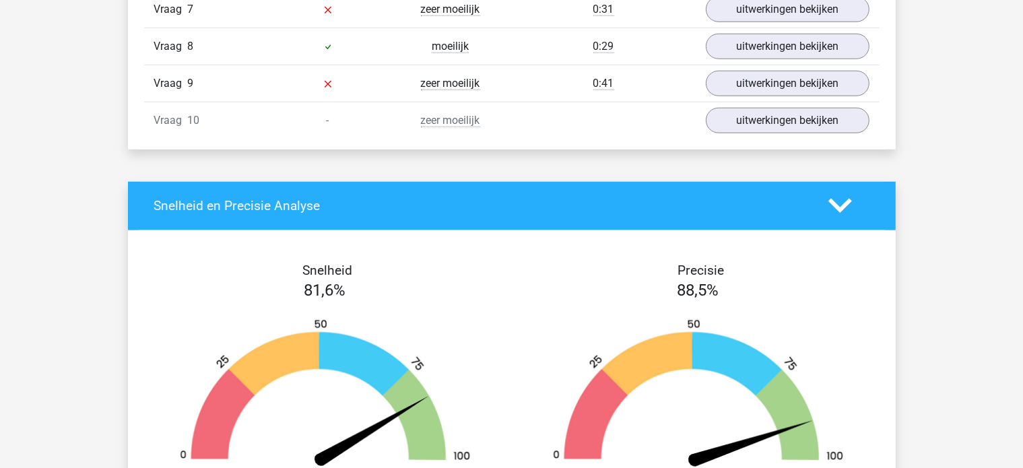
scroll to position [1151, 0]
